Goal: Transaction & Acquisition: Book appointment/travel/reservation

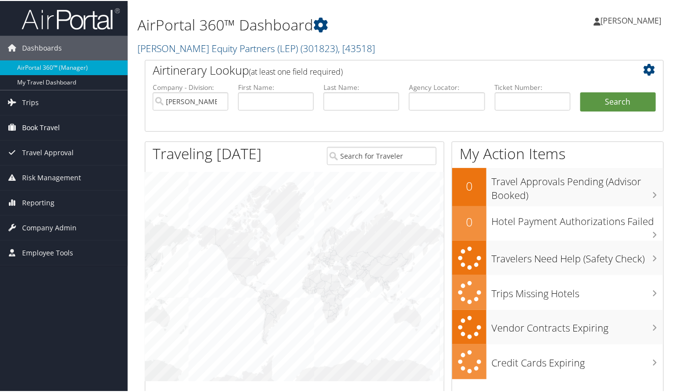
click at [43, 123] on span "Book Travel" at bounding box center [41, 126] width 38 height 25
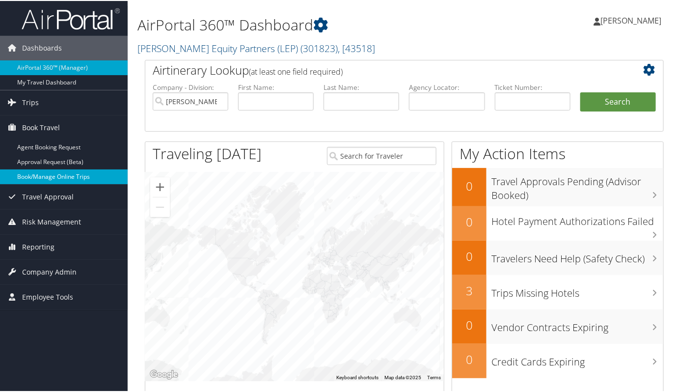
click at [50, 178] on link "Book/Manage Online Trips" at bounding box center [64, 175] width 128 height 15
